Goal: Answer question/provide support

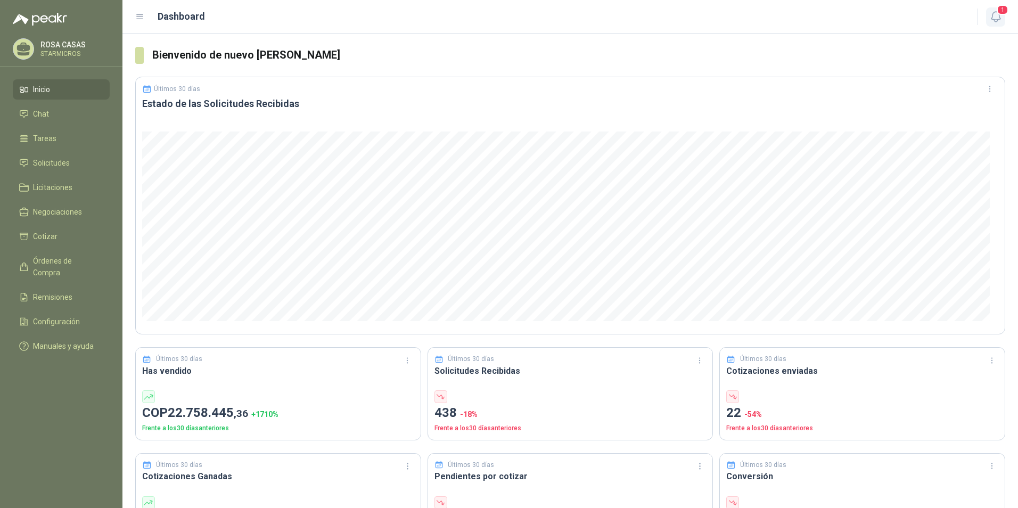
click at [998, 8] on span "1" at bounding box center [1003, 10] width 12 height 10
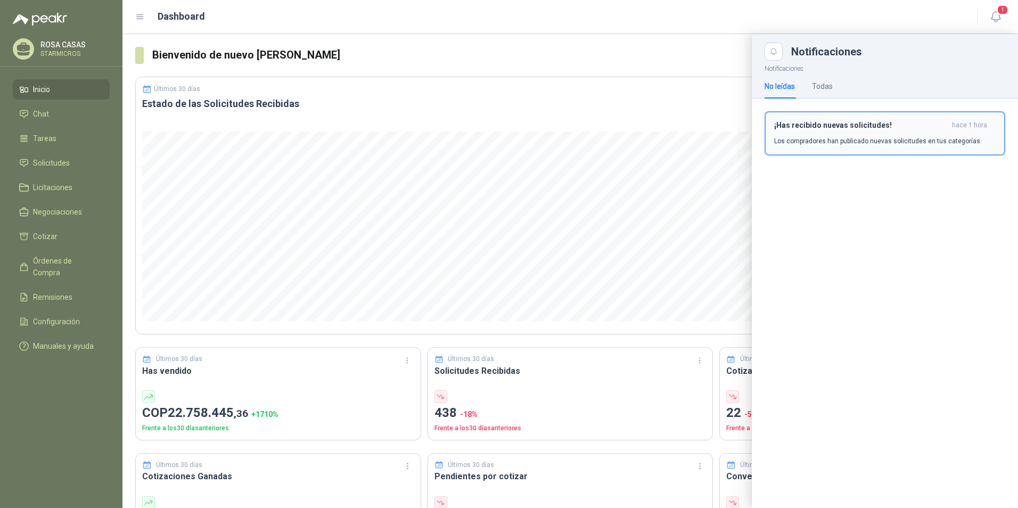
click at [852, 149] on button "¡Has recibido nuevas solicitudes! hace 1 hora Los compradores han publicado nue…" at bounding box center [885, 133] width 241 height 44
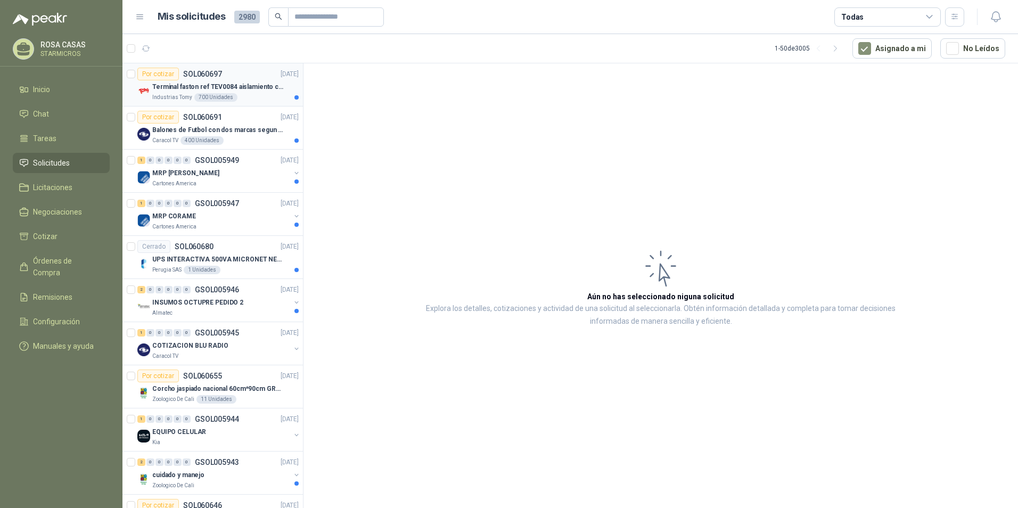
click at [248, 78] on div "Por cotizar SOL060697 [DATE]" at bounding box center [217, 74] width 161 height 13
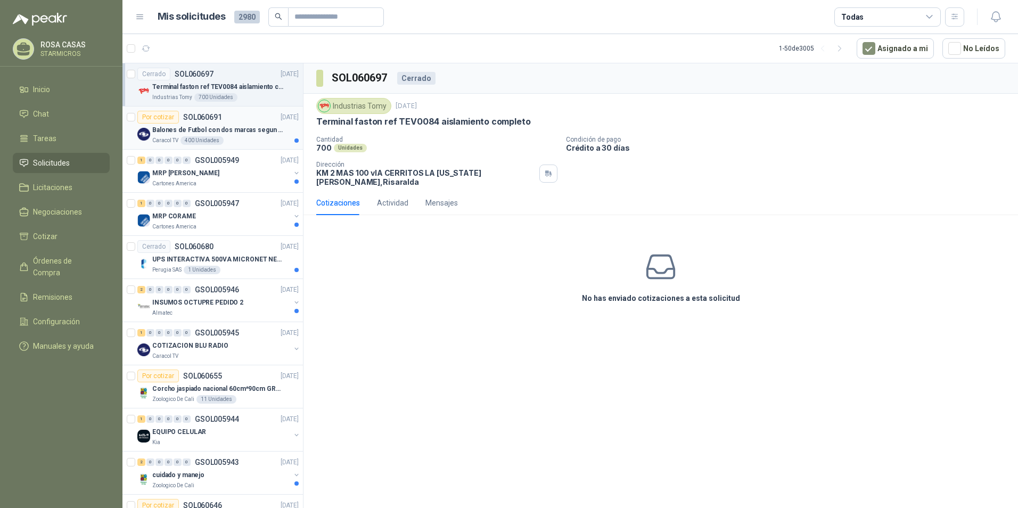
click at [243, 134] on p "Balones de Futbol con dos marcas segun adjunto. Adjuntar cotizacion en su forma…" at bounding box center [218, 130] width 133 height 10
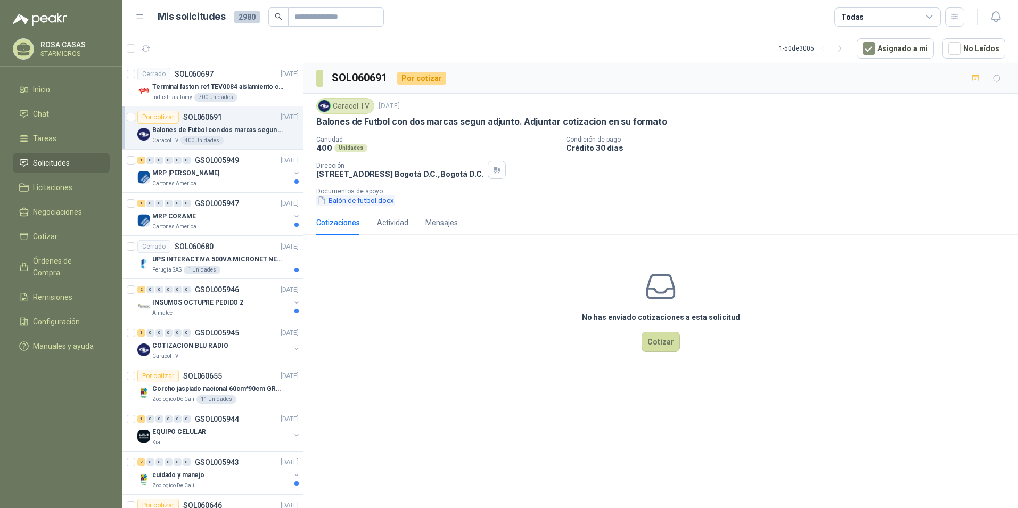
click at [362, 204] on button "Balón de futbol.docx" at bounding box center [355, 200] width 79 height 11
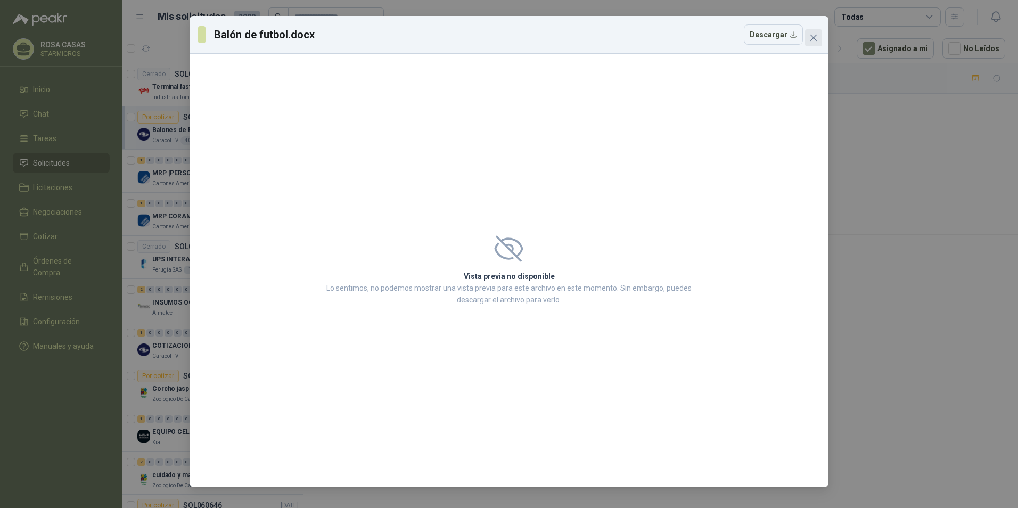
click at [813, 40] on icon "close" at bounding box center [813, 38] width 9 height 9
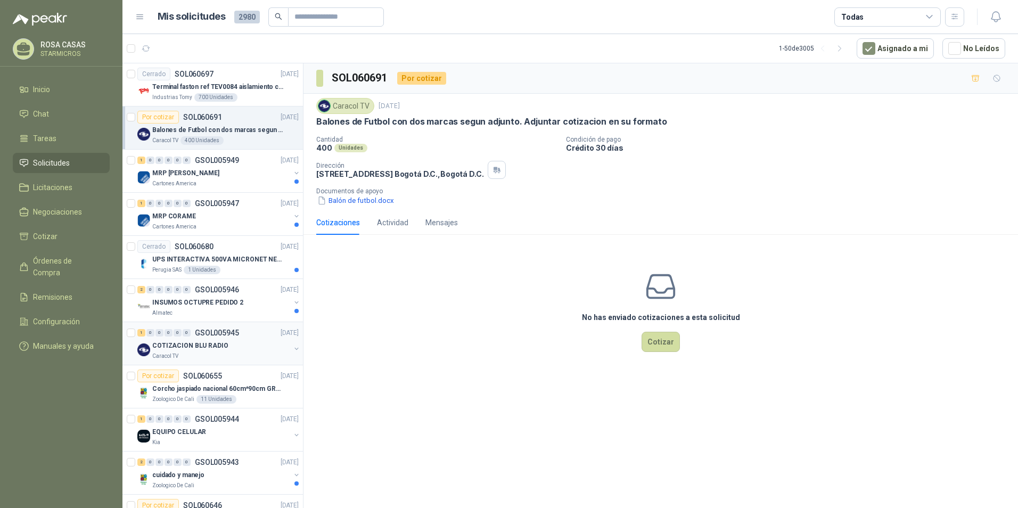
click at [221, 344] on p "COTIZACION BLU RADIO" at bounding box center [190, 346] width 76 height 10
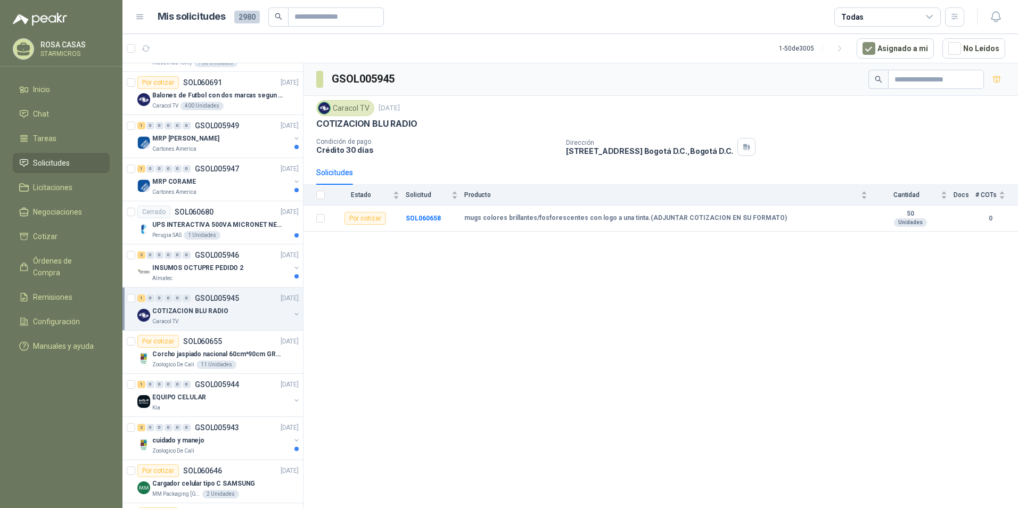
scroll to position [53, 0]
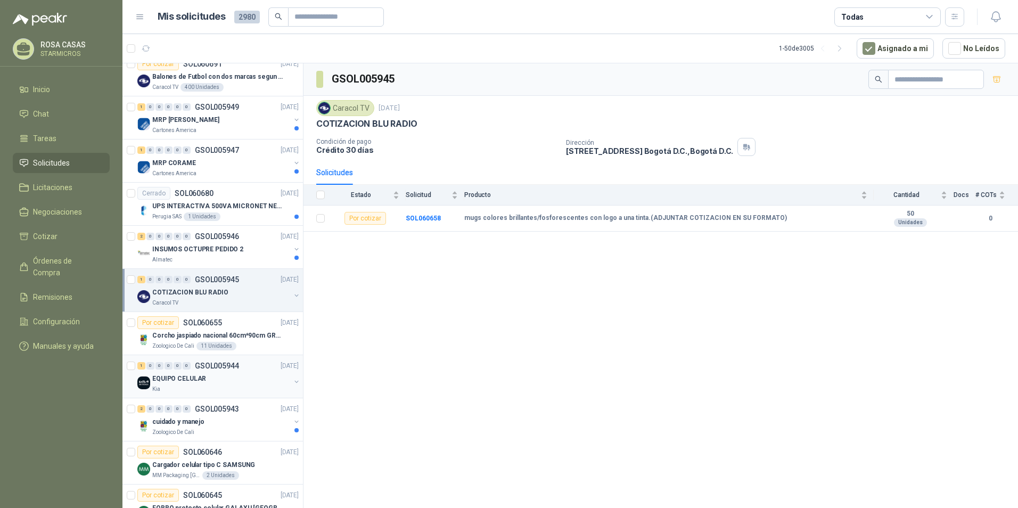
click at [216, 379] on div "EQUIPO CELULAR" at bounding box center [221, 378] width 138 height 13
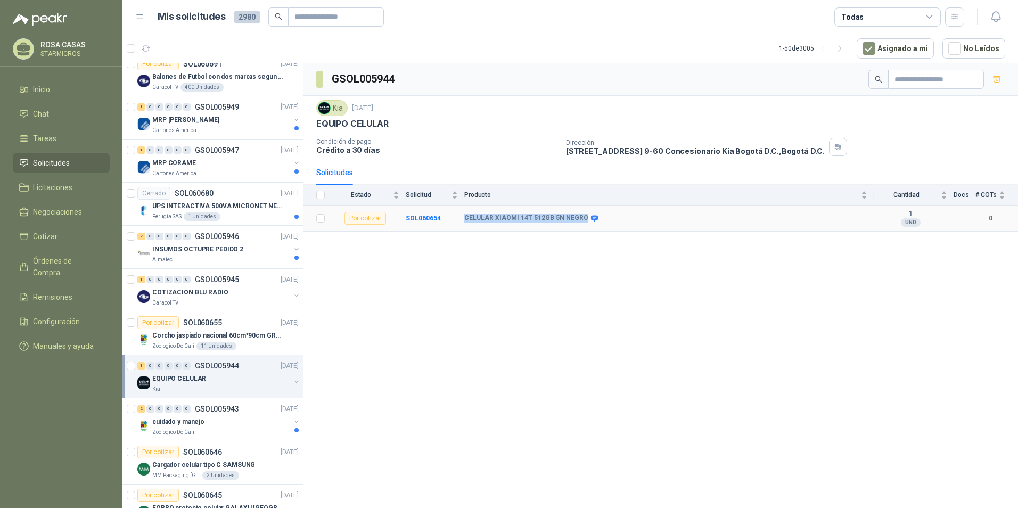
drag, startPoint x: 460, startPoint y: 215, endPoint x: 580, endPoint y: 220, distance: 121.0
click at [580, 220] on tr "Por cotizar SOL060654 CELULAR XIAOMI 14T 512GB 5N NEGRO 1 UND 0" at bounding box center [661, 219] width 715 height 26
copy tr "CELULAR XIAOMI 14T 512GB 5N NEGRO"
